Goal: Information Seeking & Learning: Learn about a topic

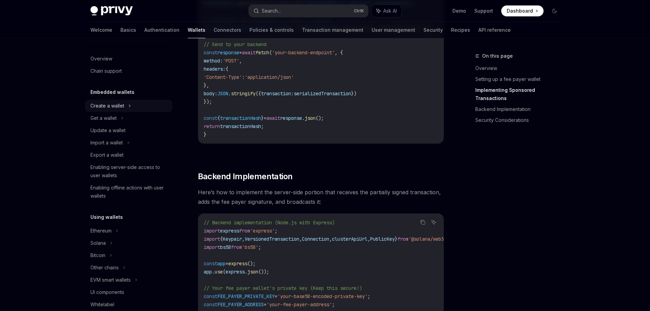
click at [116, 104] on div "Create a wallet" at bounding box center [107, 106] width 34 height 8
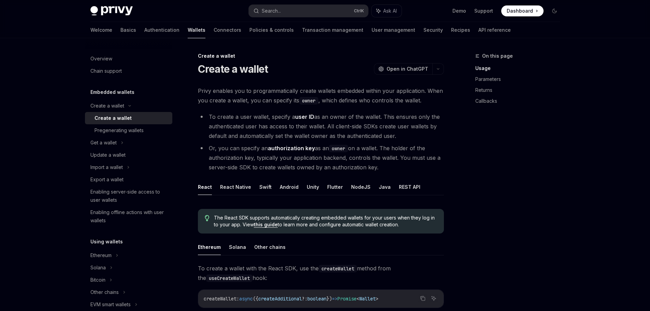
click at [99, 117] on div "Create a wallet" at bounding box center [113, 118] width 37 height 8
click at [354, 185] on button "NodeJS" at bounding box center [360, 187] width 19 height 16
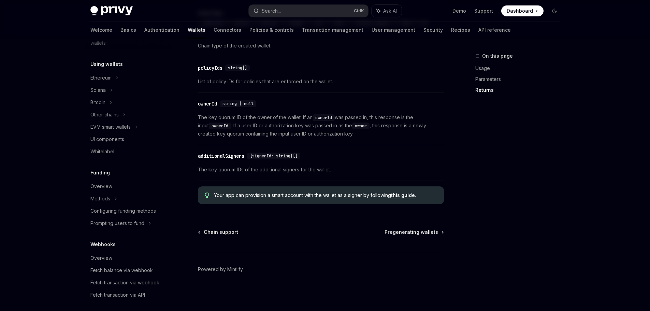
scroll to position [182, 0]
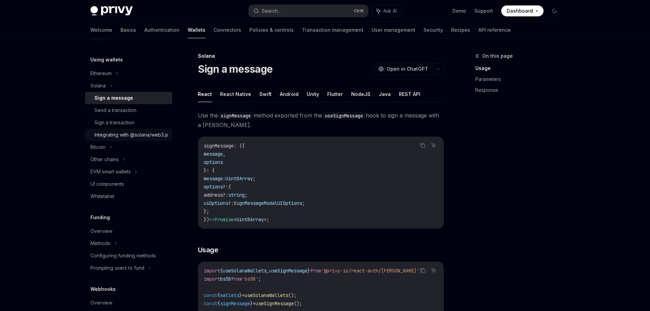
click at [122, 136] on div "Integrating with @solana/web3.js" at bounding box center [132, 135] width 74 height 8
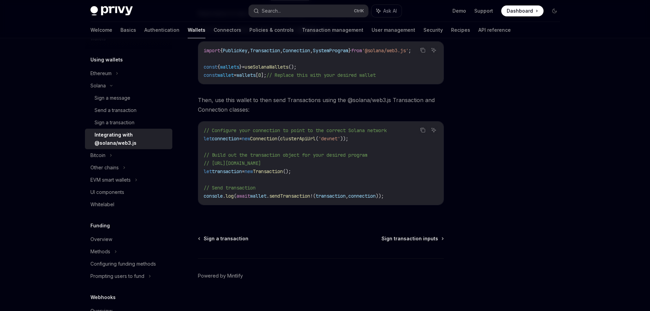
scroll to position [137, 0]
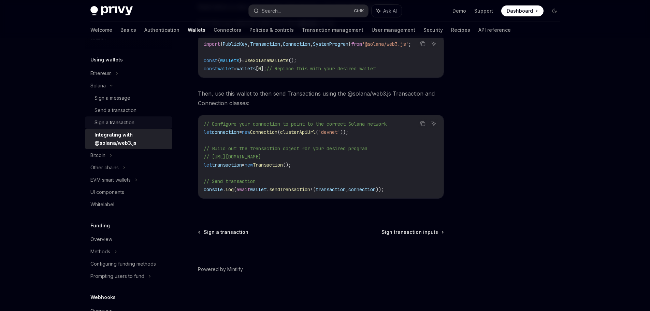
click at [124, 121] on div "Sign a transaction" at bounding box center [115, 122] width 40 height 8
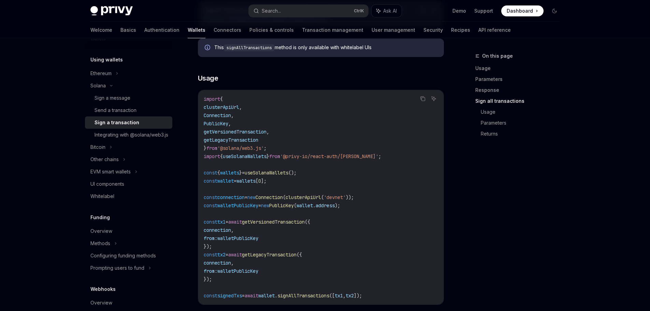
scroll to position [910, 0]
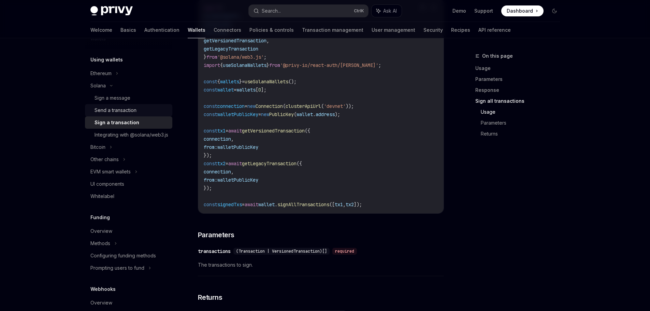
click at [118, 107] on div "Send a transaction" at bounding box center [116, 110] width 42 height 8
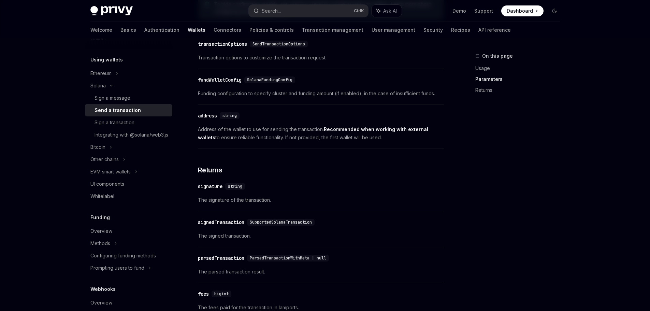
scroll to position [728, 0]
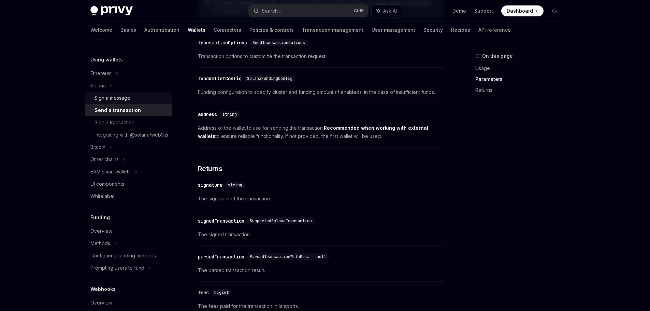
click at [114, 97] on div "Sign a message" at bounding box center [113, 98] width 36 height 8
type textarea "*"
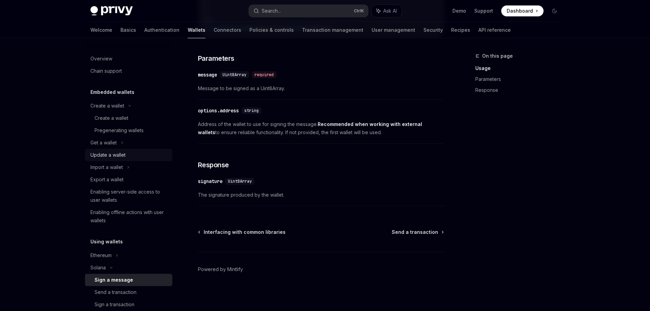
scroll to position [194, 0]
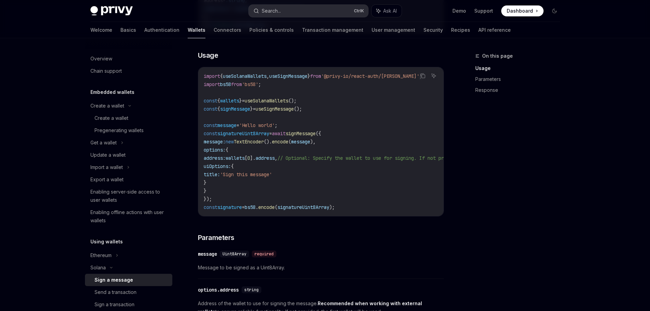
click at [292, 11] on button "Search... Ctrl K" at bounding box center [308, 11] width 119 height 12
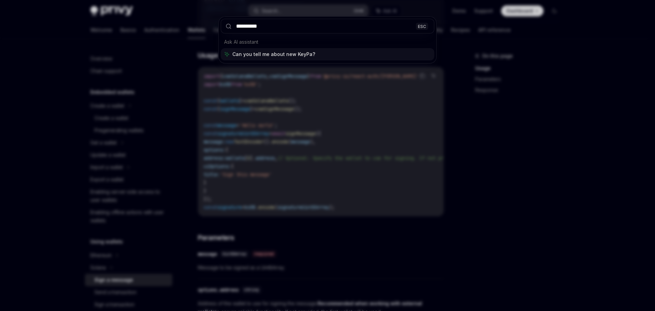
type input "**********"
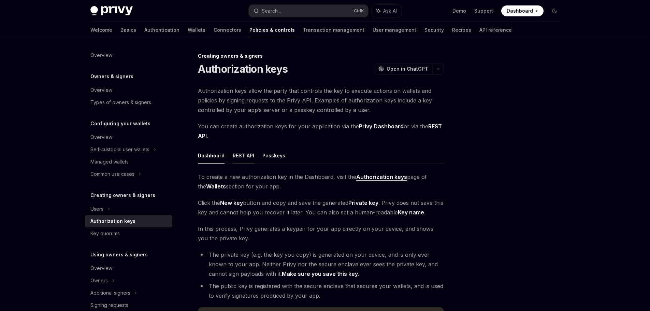
click at [245, 154] on button "REST API" at bounding box center [243, 155] width 21 height 16
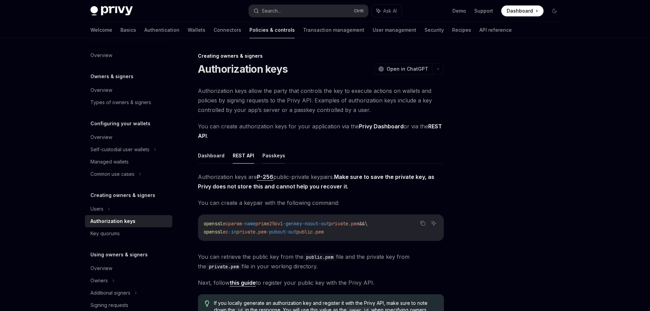
click at [270, 154] on button "Passkeys" at bounding box center [273, 155] width 23 height 16
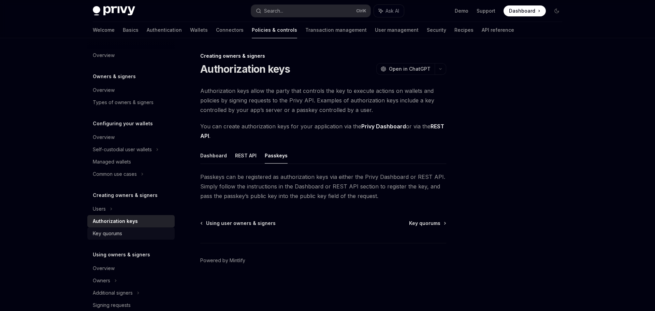
click at [107, 232] on div "Key quorums" at bounding box center [107, 233] width 29 height 8
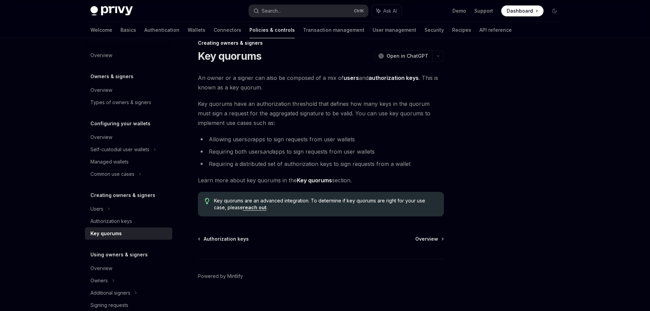
scroll to position [20, 0]
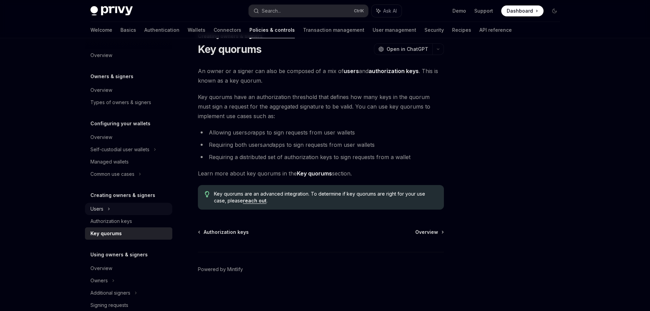
click at [97, 207] on div "Users" at bounding box center [96, 209] width 13 height 8
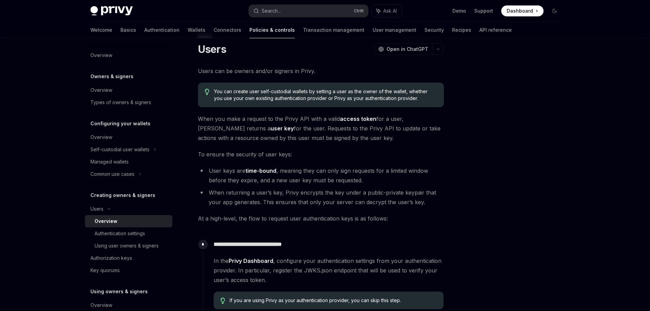
click at [108, 220] on div "Overview" at bounding box center [106, 221] width 23 height 8
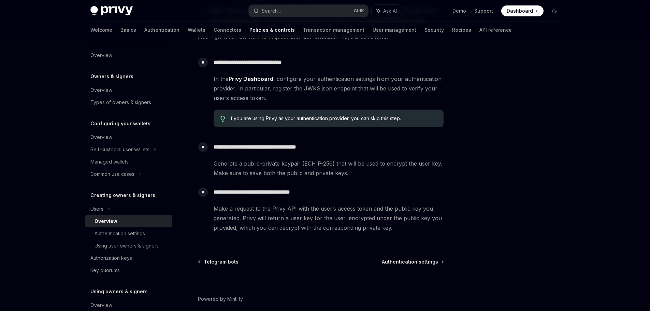
scroll to position [231, 0]
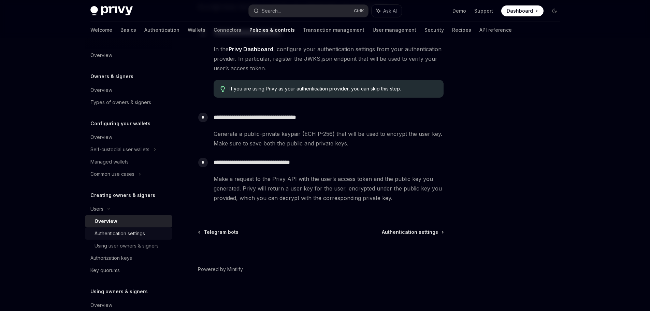
click at [122, 232] on div "Authentication settings" at bounding box center [120, 233] width 50 height 8
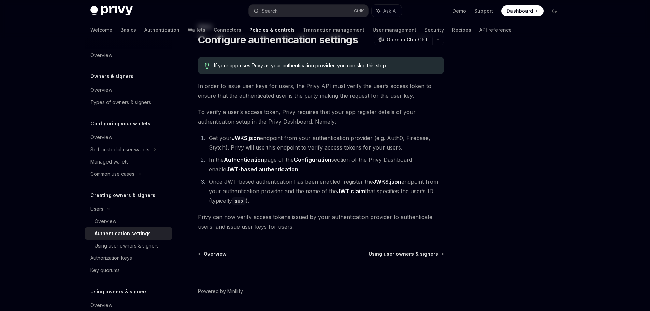
scroll to position [51, 0]
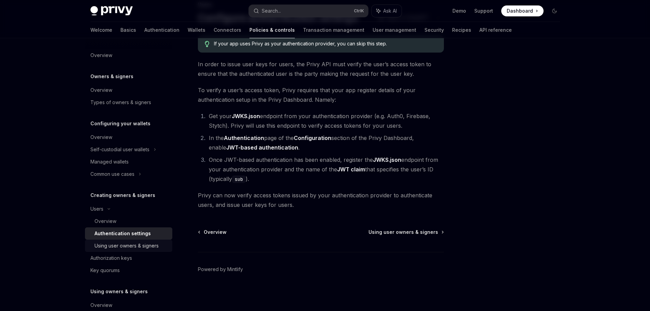
click at [122, 247] on div "Using user owners & signers" at bounding box center [127, 246] width 64 height 8
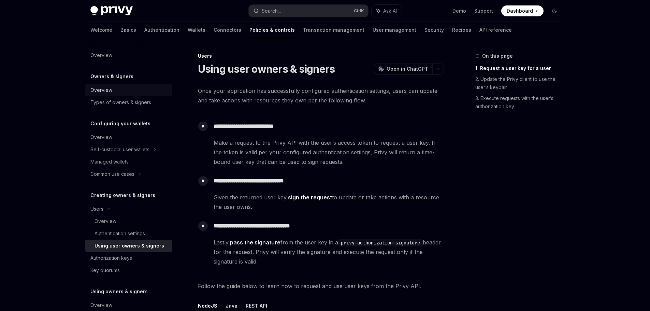
click at [120, 90] on div "Overview" at bounding box center [129, 90] width 78 height 8
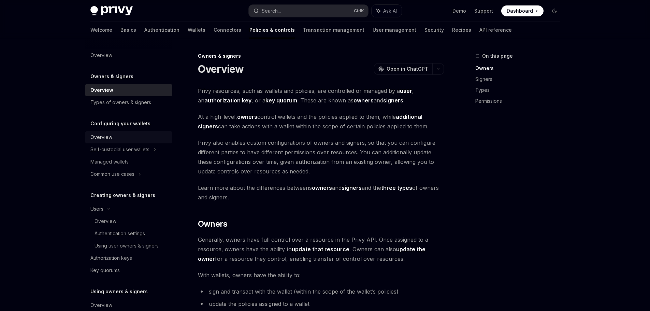
click at [115, 133] on div "Overview" at bounding box center [129, 137] width 78 height 8
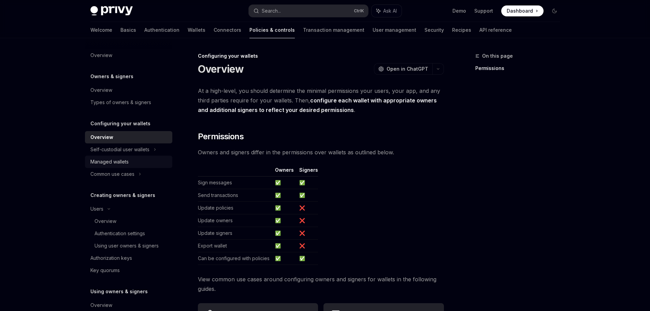
click at [115, 162] on div "Managed wallets" at bounding box center [109, 162] width 38 height 8
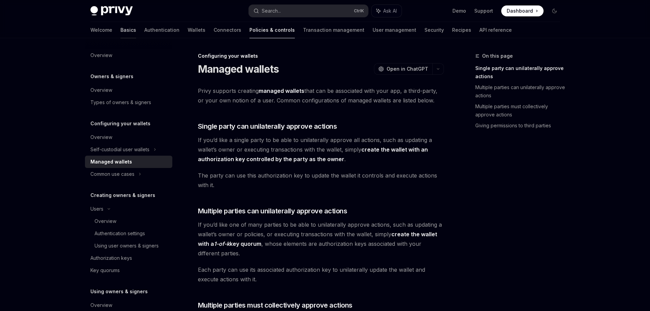
click at [120, 31] on link "Basics" at bounding box center [128, 30] width 16 height 16
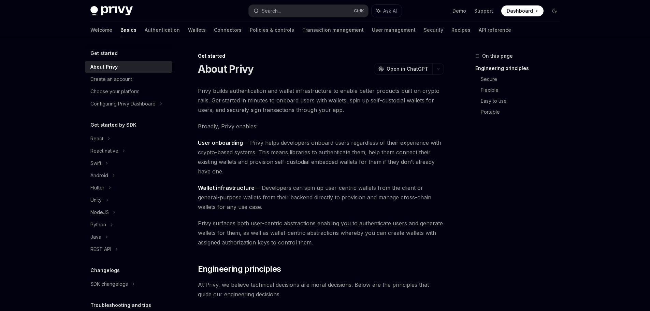
click at [117, 67] on div "About Privy" at bounding box center [129, 67] width 78 height 8
click at [104, 210] on div "NodeJS" at bounding box center [99, 212] width 18 height 8
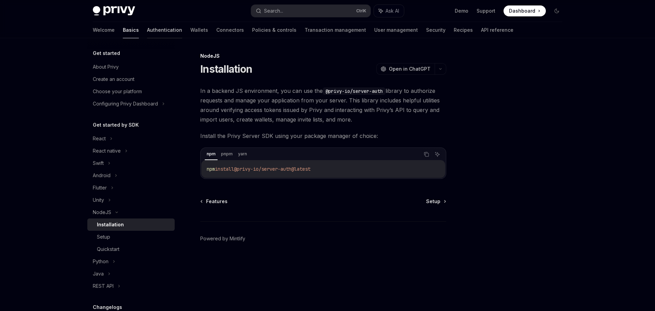
click at [147, 29] on link "Authentication" at bounding box center [164, 30] width 35 height 16
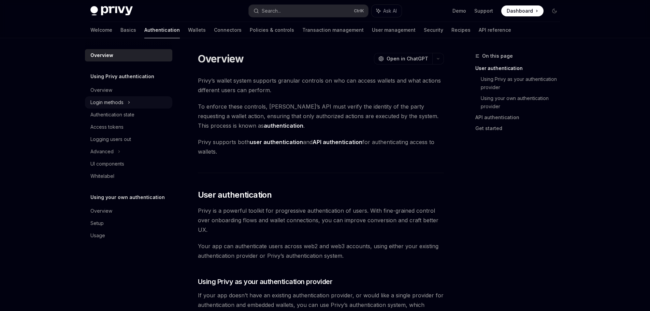
click at [111, 100] on div "Login methods" at bounding box center [106, 102] width 33 height 8
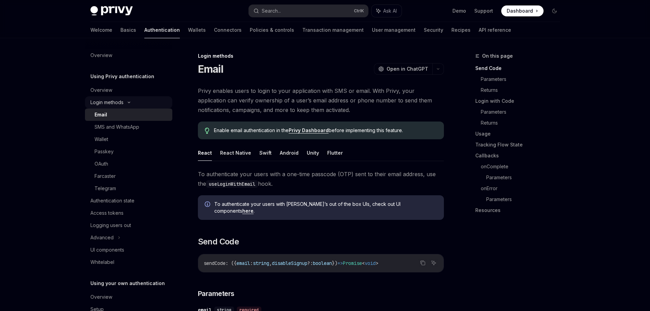
click at [111, 103] on div "Login methods" at bounding box center [106, 102] width 33 height 8
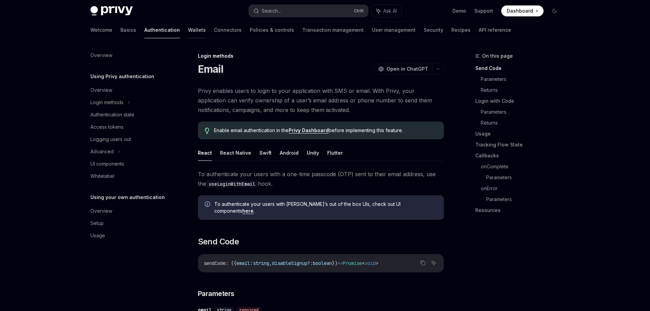
click at [188, 29] on link "Wallets" at bounding box center [197, 30] width 18 height 16
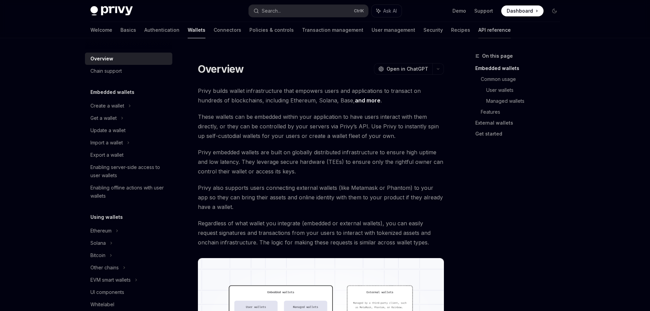
click at [478, 31] on link "API reference" at bounding box center [494, 30] width 32 height 16
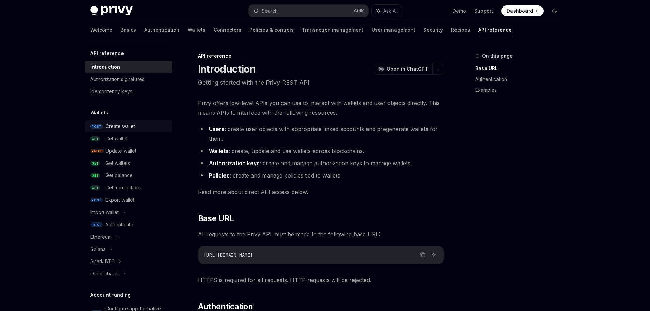
click at [113, 128] on div "Create wallet" at bounding box center [120, 126] width 30 height 8
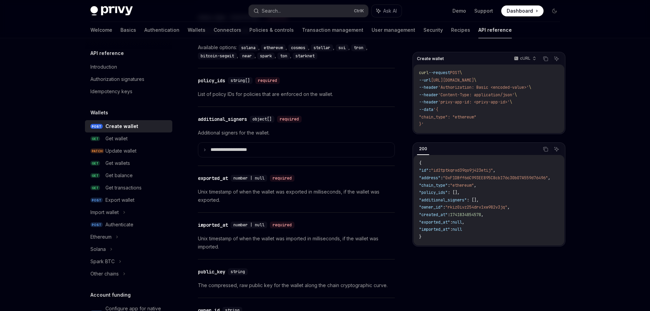
scroll to position [941, 0]
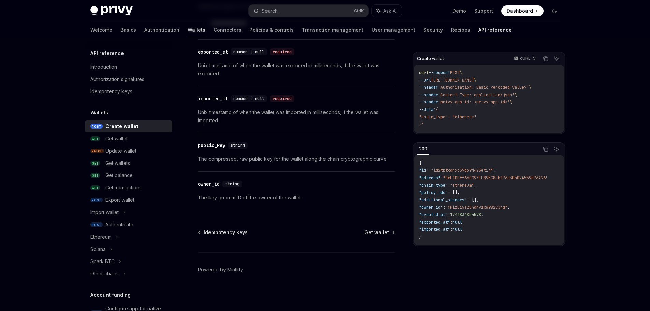
click at [188, 31] on link "Wallets" at bounding box center [197, 30] width 18 height 16
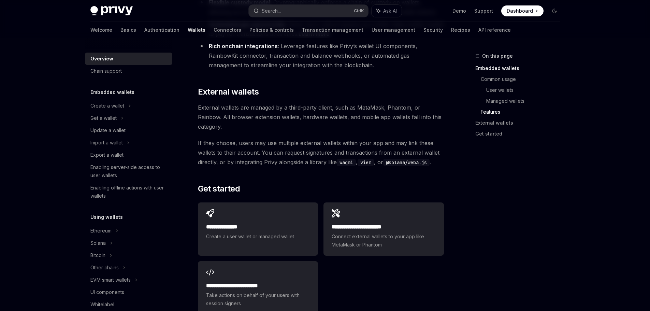
scroll to position [1047, 0]
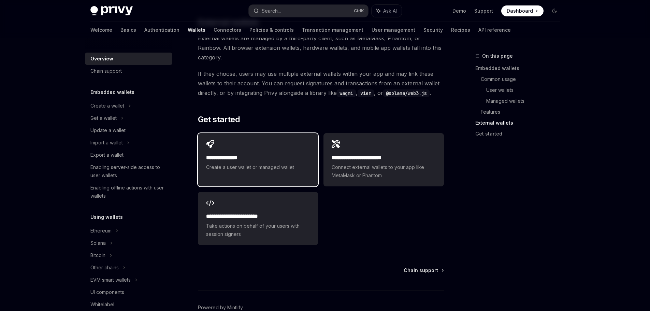
click at [251, 154] on h2 "**********" at bounding box center [258, 158] width 104 height 8
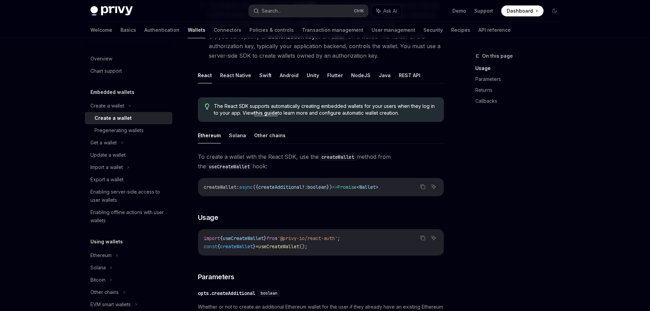
scroll to position [91, 0]
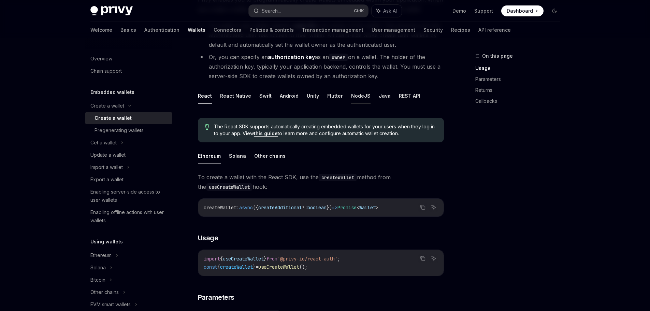
click at [359, 92] on button "NodeJS" at bounding box center [360, 96] width 19 height 16
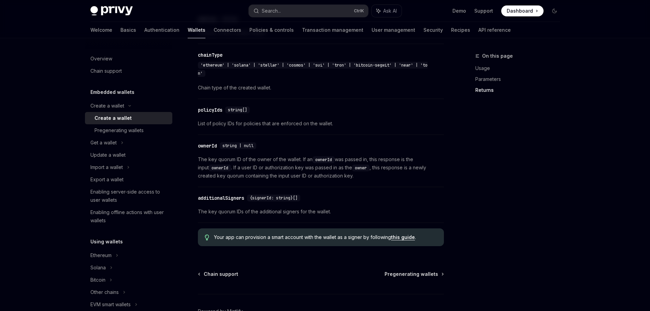
scroll to position [775, 0]
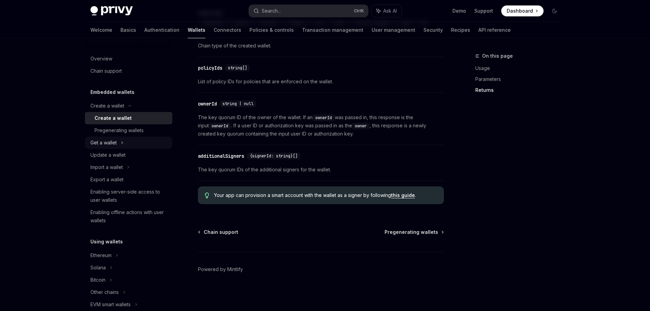
click at [105, 144] on div "Get a wallet" at bounding box center [103, 143] width 26 height 8
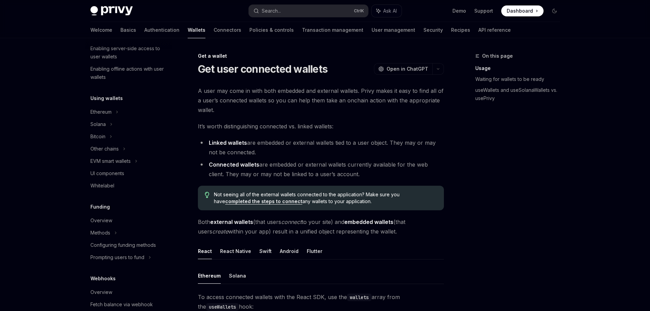
scroll to position [182, 0]
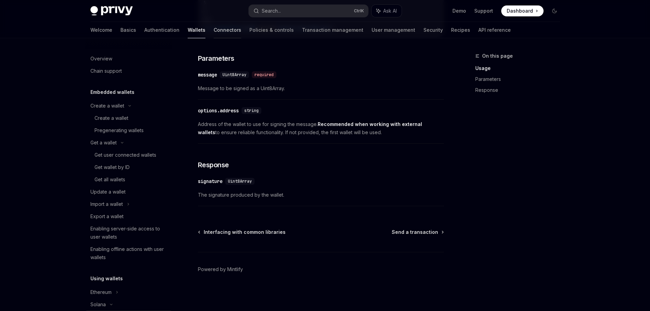
click at [214, 29] on link "Connectors" at bounding box center [228, 30] width 28 height 16
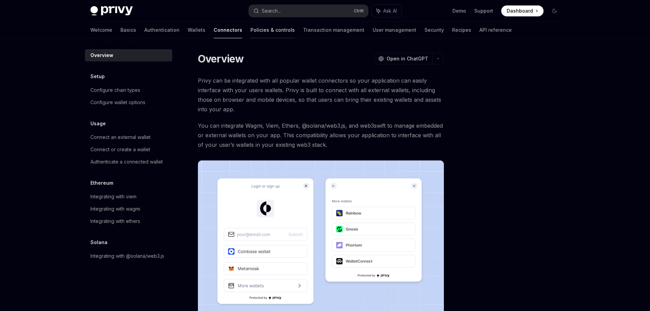
click at [250, 35] on link "Policies & controls" at bounding box center [272, 30] width 44 height 16
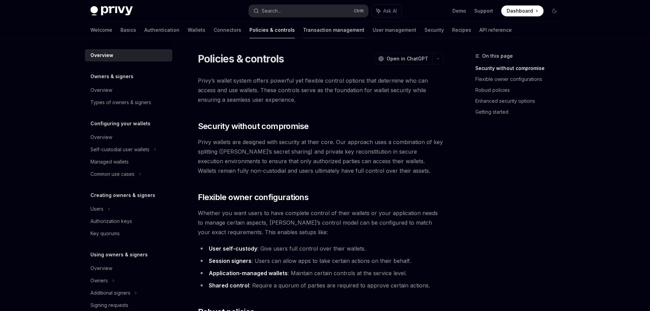
click at [303, 30] on link "Transaction management" at bounding box center [333, 30] width 61 height 16
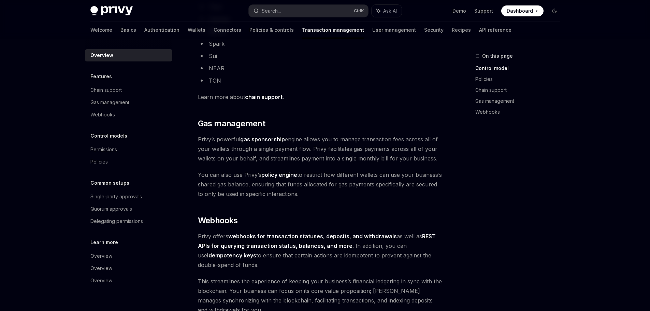
scroll to position [546, 0]
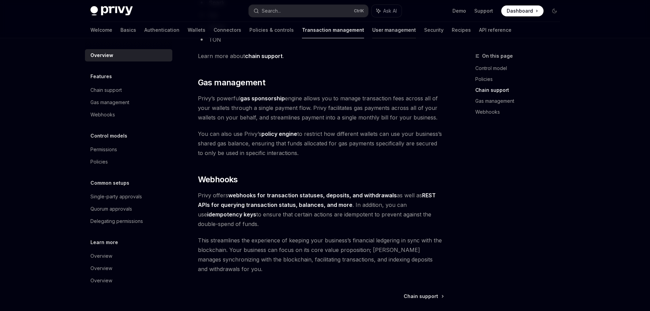
click at [372, 32] on link "User management" at bounding box center [394, 30] width 44 height 16
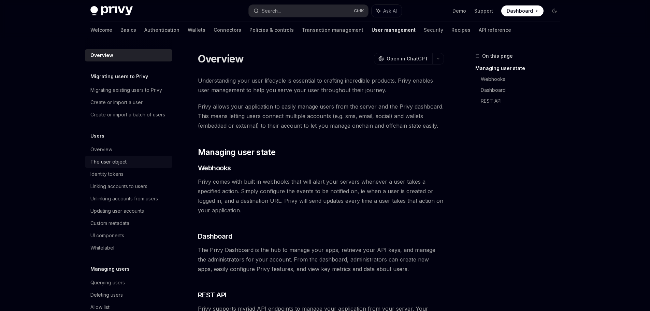
click at [104, 166] on div "The user object" at bounding box center [108, 162] width 36 height 8
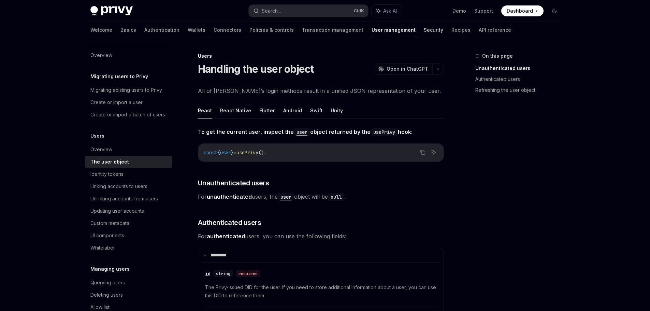
click at [424, 30] on link "Security" at bounding box center [433, 30] width 19 height 16
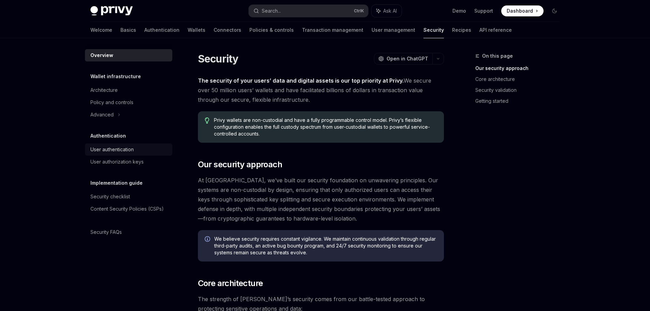
click at [122, 152] on div "User authentication" at bounding box center [111, 149] width 43 height 8
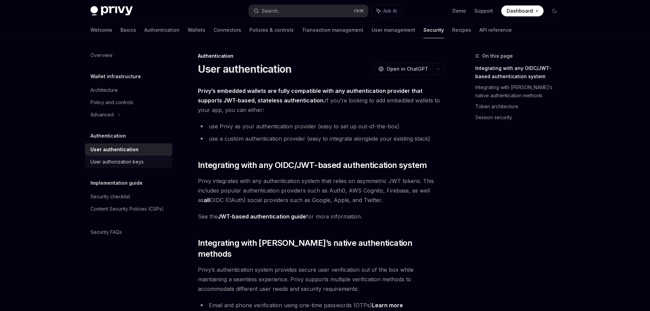
click at [120, 162] on div "User authorization keys" at bounding box center [116, 162] width 53 height 8
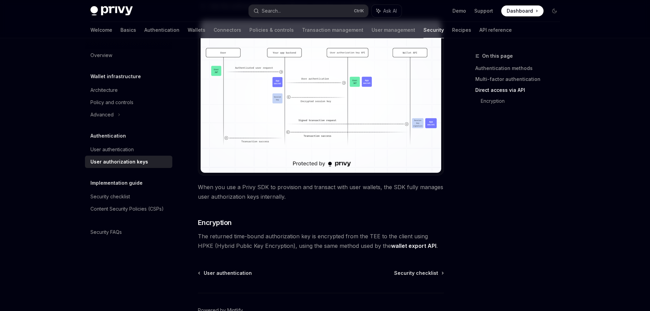
scroll to position [587, 0]
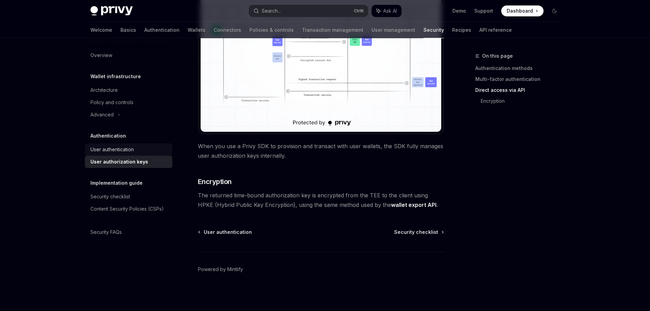
click at [123, 151] on div "User authentication" at bounding box center [111, 149] width 43 height 8
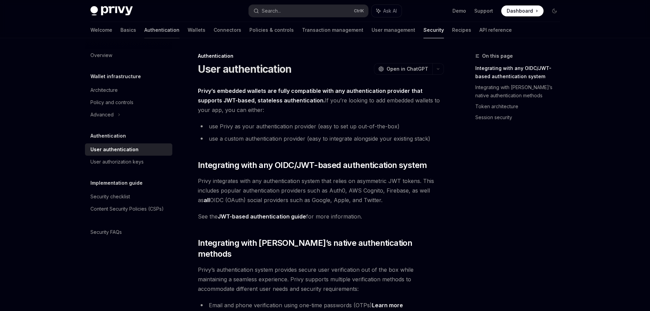
click at [144, 31] on link "Authentication" at bounding box center [161, 30] width 35 height 16
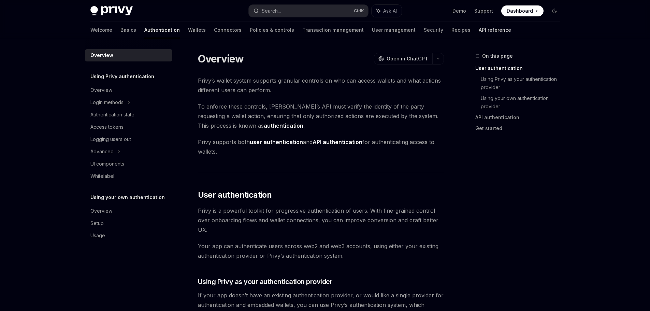
click at [479, 32] on link "API reference" at bounding box center [495, 30] width 32 height 16
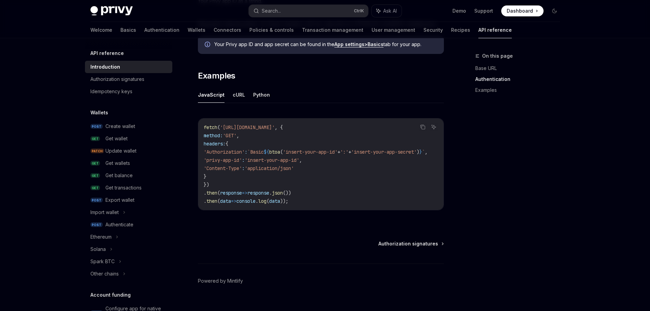
scroll to position [414, 0]
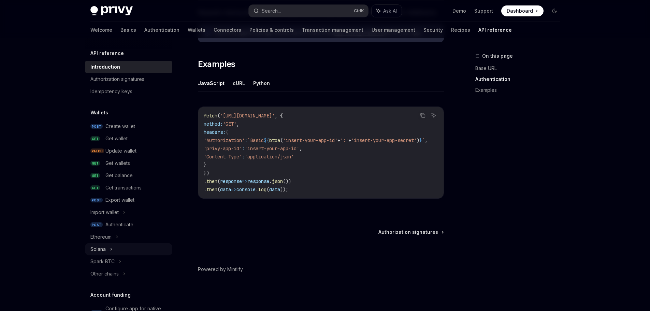
click at [111, 248] on icon at bounding box center [111, 249] width 3 height 8
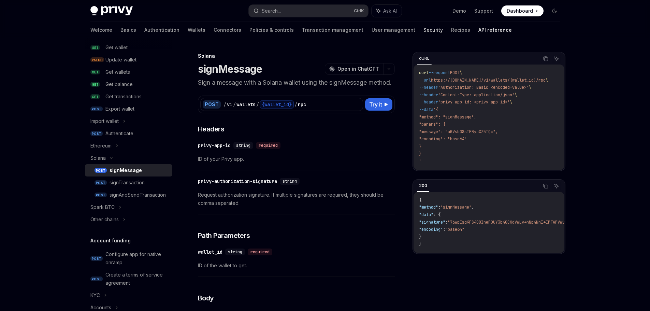
click at [423, 31] on link "Security" at bounding box center [432, 30] width 19 height 16
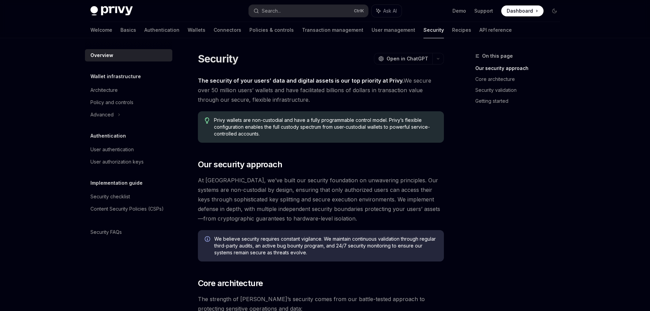
click at [176, 30] on div "Welcome Basics Authentication Wallets Connectors Policies & controls Transactio…" at bounding box center [300, 30] width 421 height 16
click at [188, 29] on link "Wallets" at bounding box center [197, 30] width 18 height 16
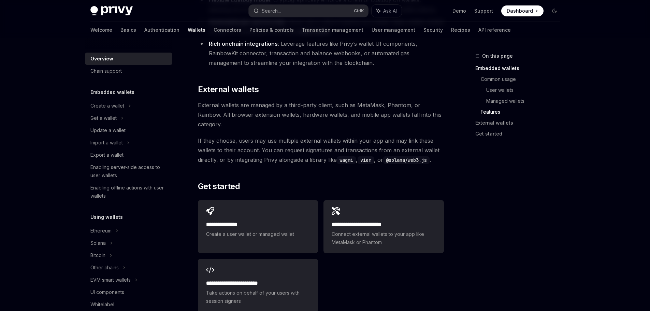
scroll to position [1001, 0]
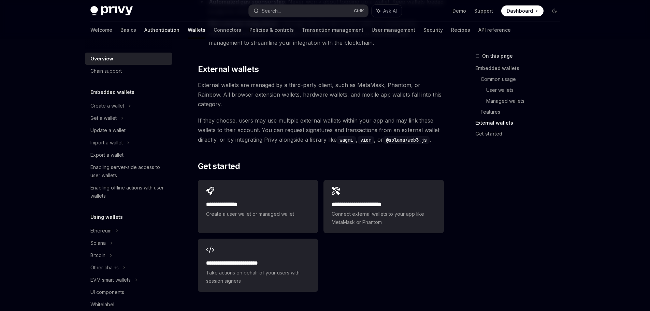
click at [144, 30] on link "Authentication" at bounding box center [161, 30] width 35 height 16
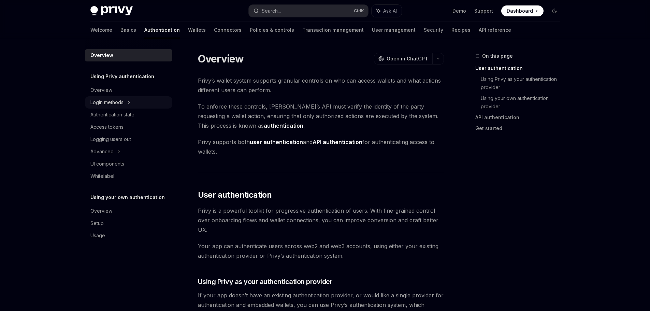
click at [97, 101] on div "Login methods" at bounding box center [106, 102] width 33 height 8
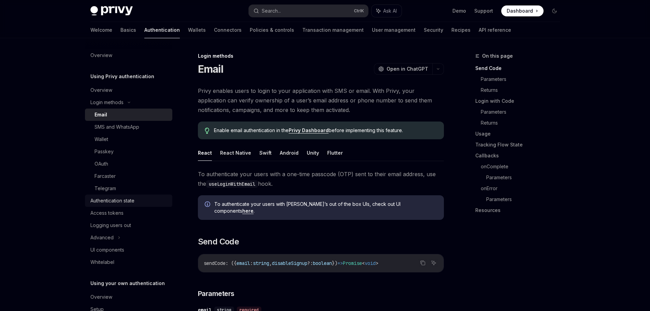
click at [116, 199] on div "Authentication state" at bounding box center [112, 201] width 44 height 8
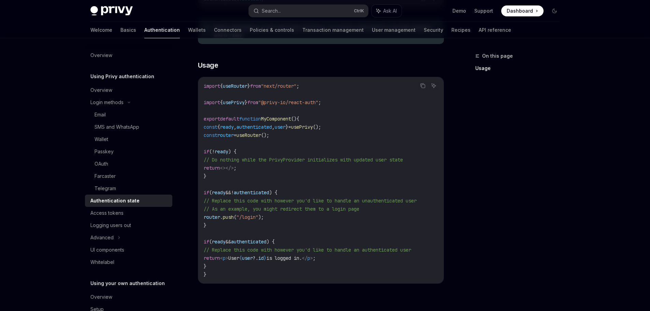
scroll to position [270, 0]
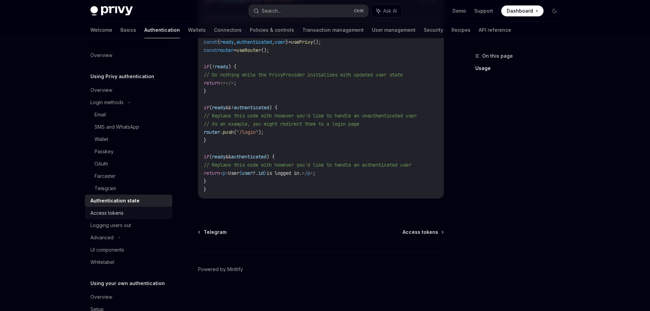
click at [107, 212] on div "Access tokens" at bounding box center [106, 213] width 33 height 8
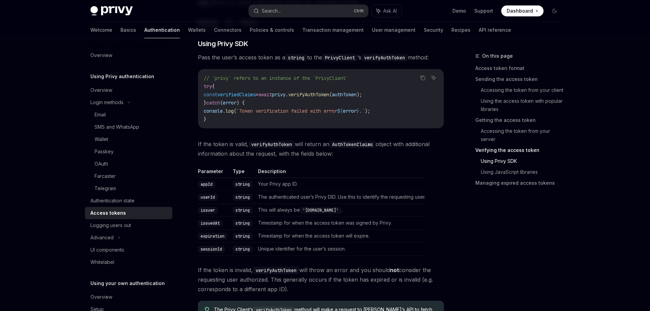
scroll to position [1547, 0]
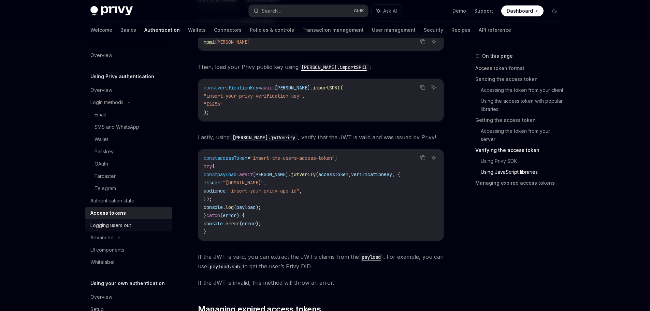
click at [118, 228] on div "Logging users out" at bounding box center [110, 225] width 41 height 8
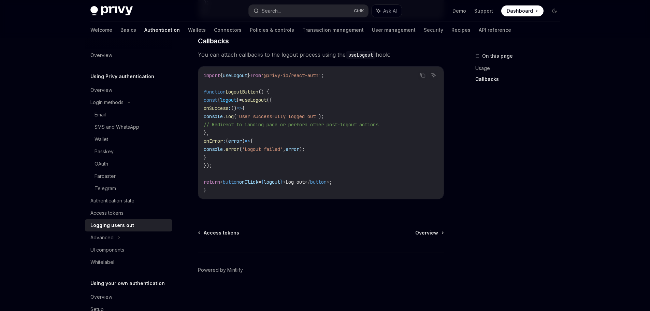
scroll to position [314, 0]
click at [102, 237] on div "Advanced" at bounding box center [101, 237] width 23 height 8
click at [98, 250] on div "MFA" at bounding box center [100, 250] width 10 height 8
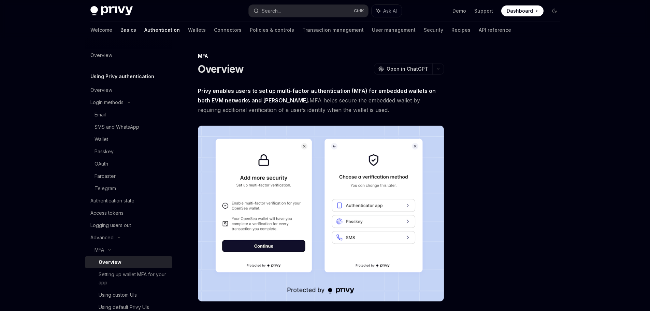
click at [120, 30] on link "Basics" at bounding box center [128, 30] width 16 height 16
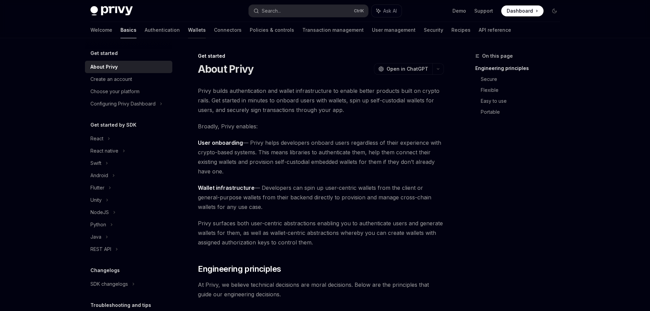
click at [188, 27] on link "Wallets" at bounding box center [197, 30] width 18 height 16
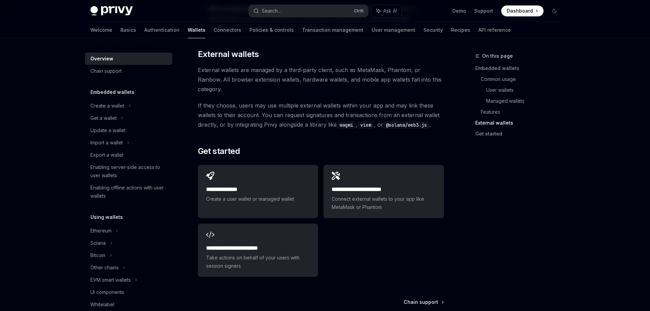
scroll to position [1047, 0]
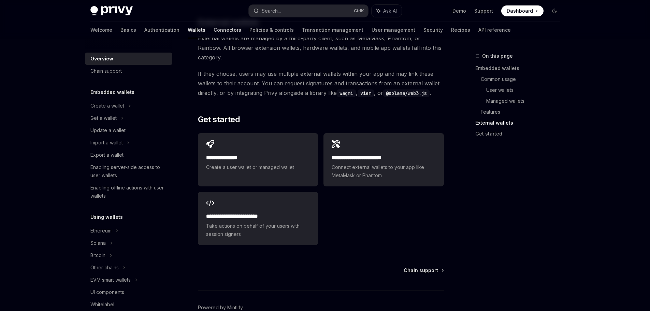
click at [214, 28] on link "Connectors" at bounding box center [228, 30] width 28 height 16
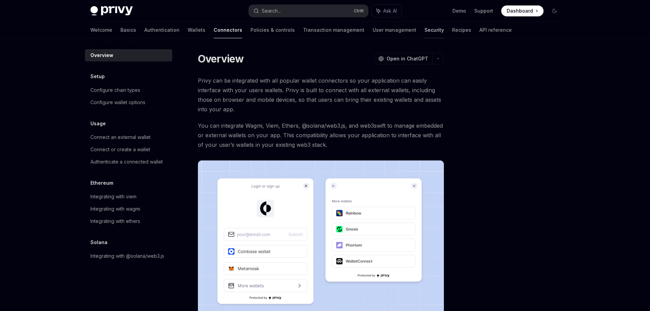
click at [424, 30] on link "Security" at bounding box center [433, 30] width 19 height 16
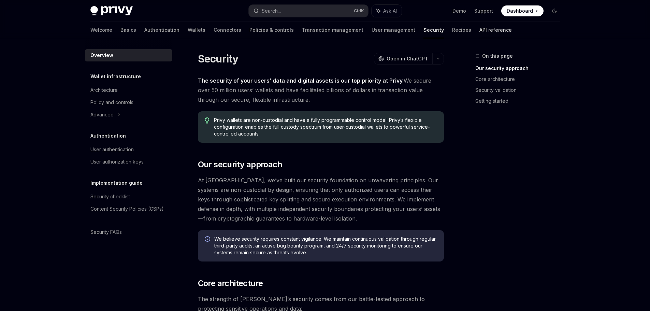
click at [479, 34] on link "API reference" at bounding box center [495, 30] width 32 height 16
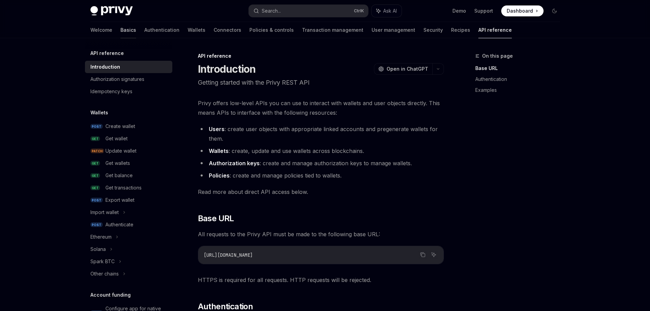
click at [120, 31] on link "Basics" at bounding box center [128, 30] width 16 height 16
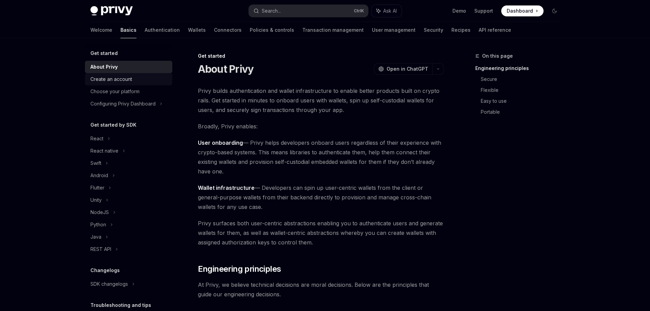
click at [113, 81] on div "Create an account" at bounding box center [111, 79] width 42 height 8
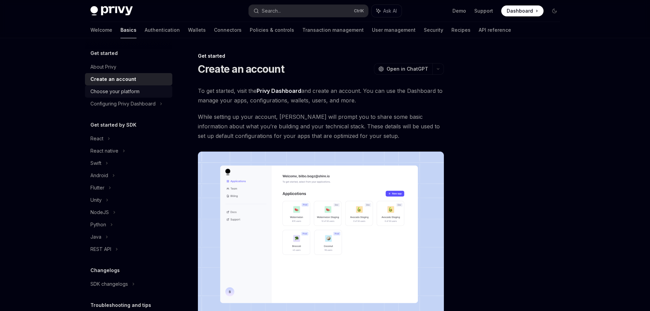
click at [110, 91] on div "Choose your platform" at bounding box center [114, 91] width 49 height 8
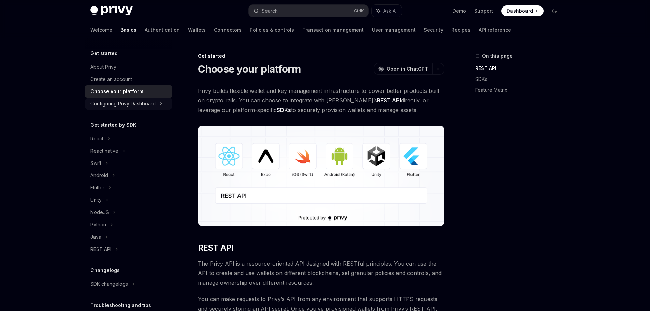
click at [108, 102] on div "Configuring Privy Dashboard" at bounding box center [122, 104] width 65 height 8
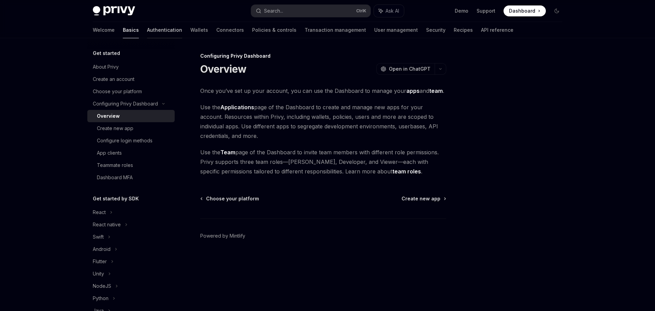
click at [147, 26] on link "Authentication" at bounding box center [164, 30] width 35 height 16
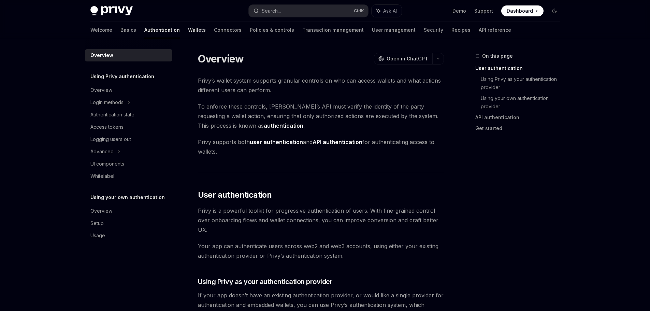
click at [188, 27] on link "Wallets" at bounding box center [197, 30] width 18 height 16
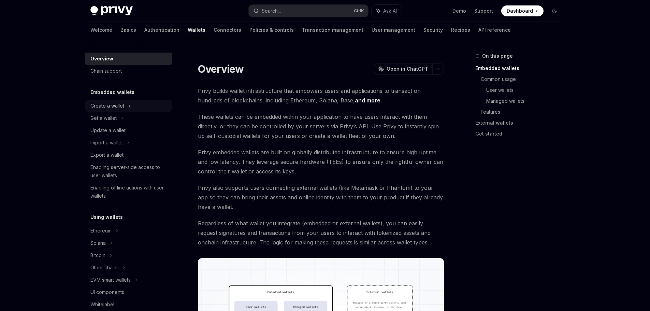
click at [117, 106] on div "Create a wallet" at bounding box center [107, 106] width 34 height 8
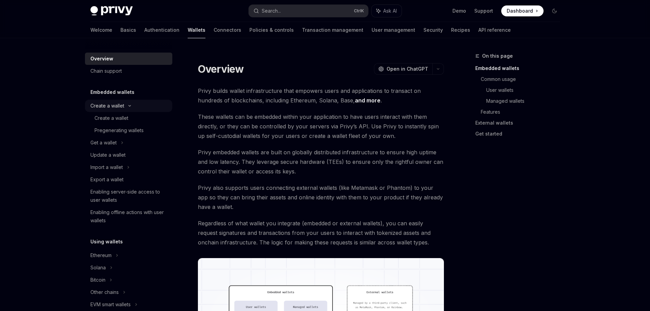
type textarea "*"
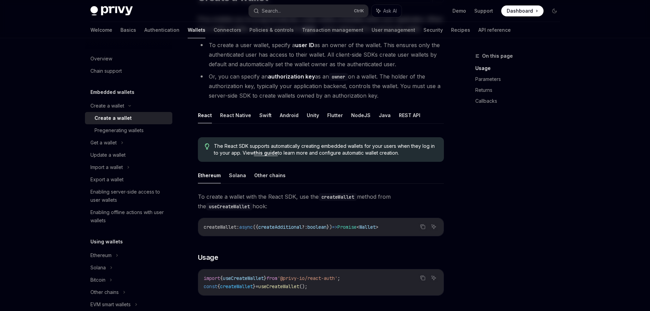
scroll to position [91, 0]
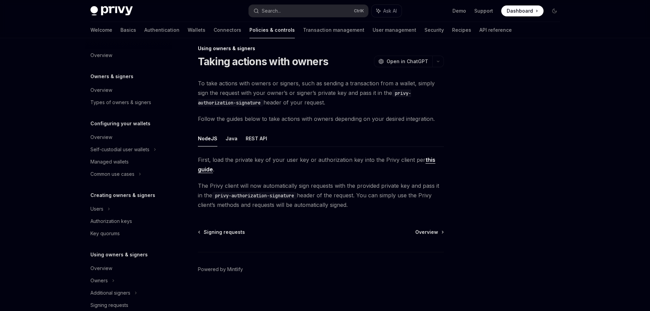
scroll to position [143, 0]
